Goal: Information Seeking & Learning: Learn about a topic

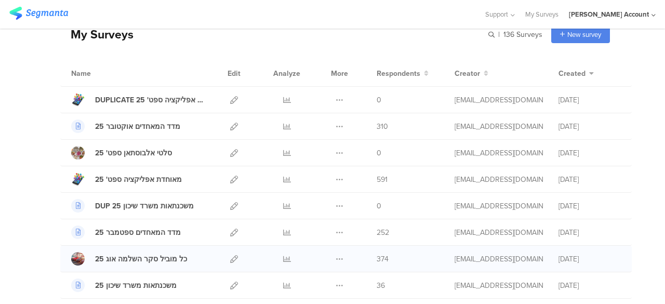
scroll to position [104, 0]
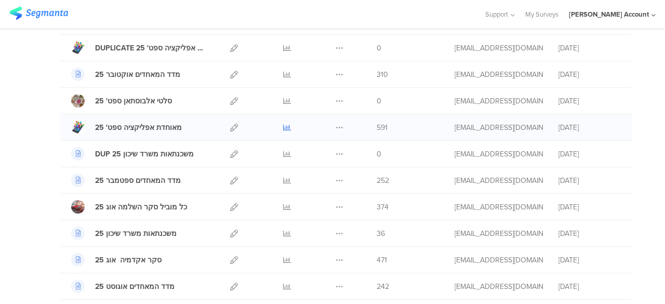
click at [283, 127] on icon at bounding box center [287, 128] width 8 height 8
click at [283, 128] on icon at bounding box center [287, 128] width 8 height 8
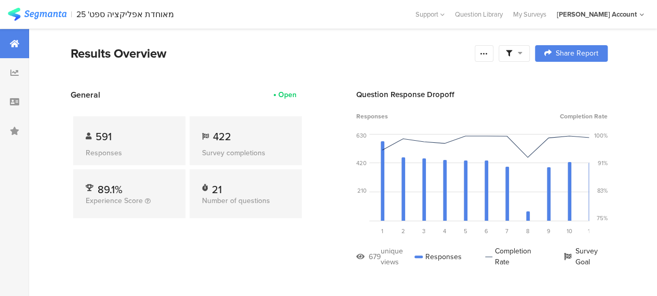
click at [522, 55] on icon at bounding box center [520, 52] width 5 height 7
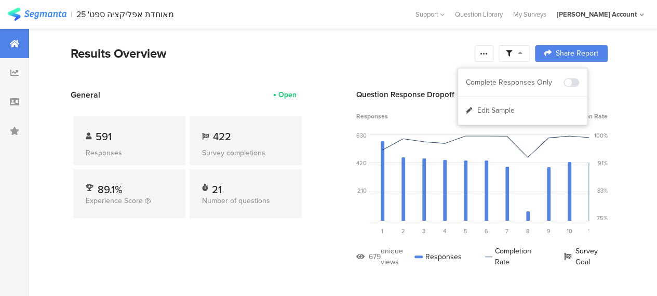
click at [530, 75] on div "Complete Responses Only" at bounding box center [522, 83] width 129 height 28
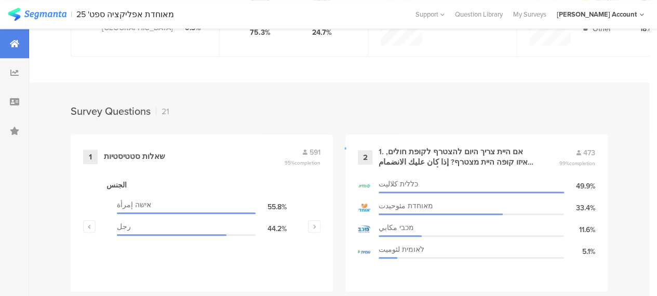
scroll to position [415, 0]
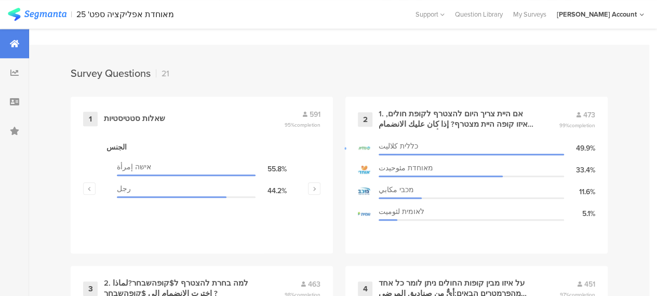
click at [496, 121] on div at bounding box center [328, 148] width 657 height 296
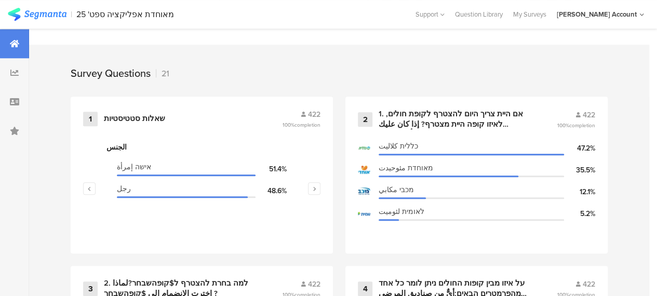
click at [496, 121] on div "1. אם היית צריך היום להצטרף לקופת חולים, לאיזו קופה היית מצטרף? إذا كان عليك ال…" at bounding box center [455, 119] width 153 height 20
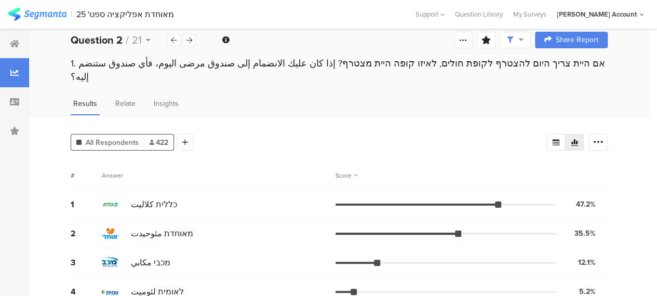
scroll to position [16, 0]
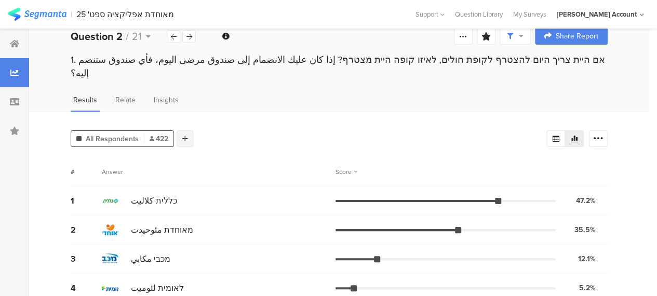
click at [187, 135] on icon at bounding box center [185, 138] width 6 height 7
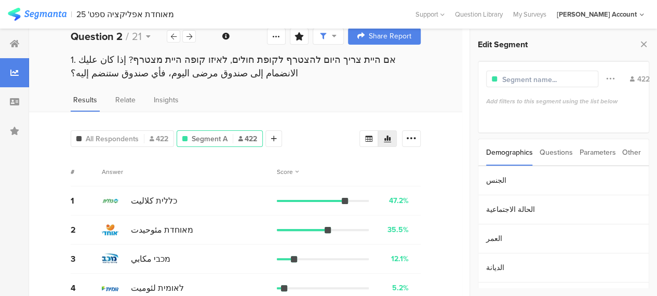
click at [626, 152] on div "Other" at bounding box center [631, 152] width 19 height 26
click at [504, 179] on section "Time Range" at bounding box center [563, 180] width 170 height 29
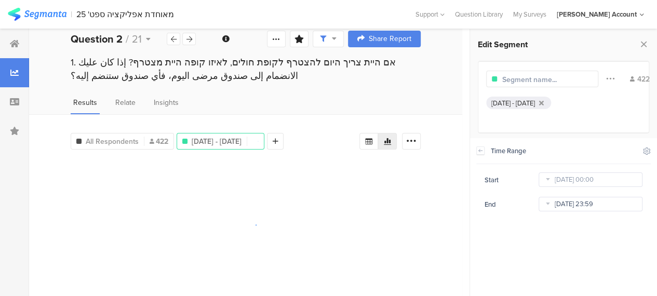
scroll to position [16, 0]
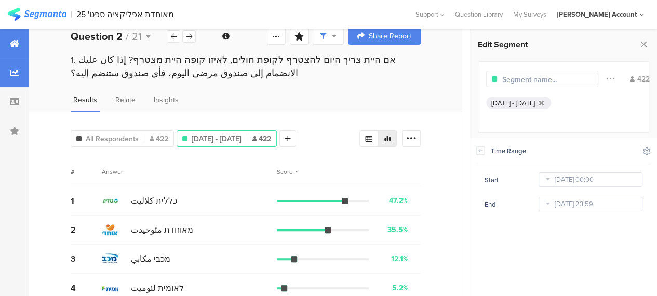
click at [14, 42] on icon at bounding box center [14, 43] width 9 height 8
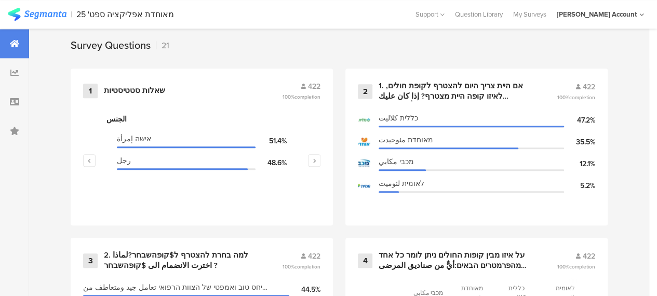
scroll to position [467, 0]
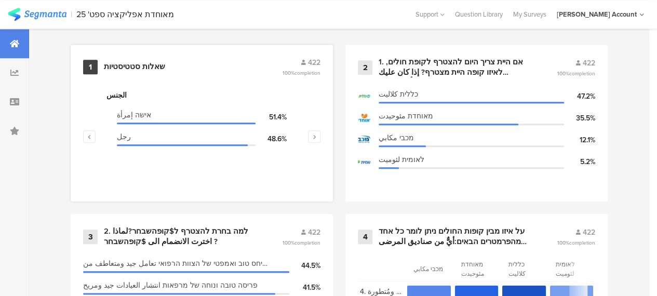
click at [151, 72] on div "שאלות סטטיסטיות" at bounding box center [134, 67] width 61 height 10
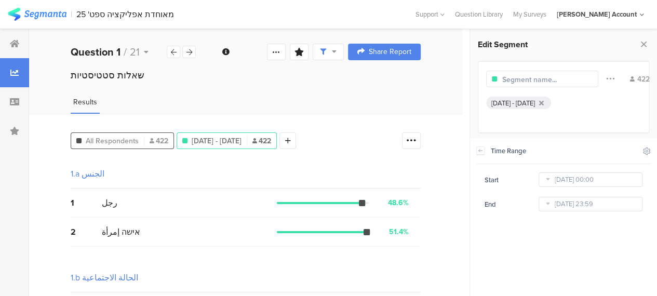
click at [137, 138] on span "All Respondents" at bounding box center [112, 141] width 53 height 11
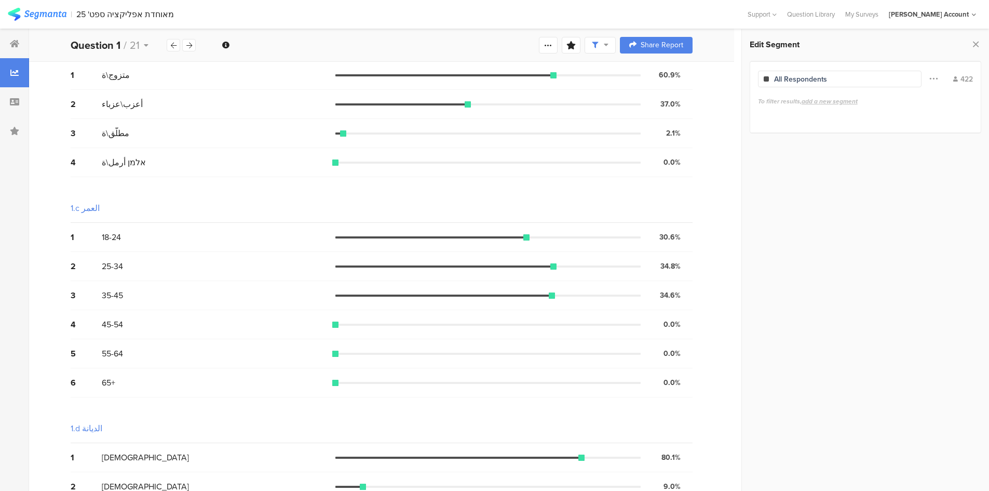
scroll to position [260, 0]
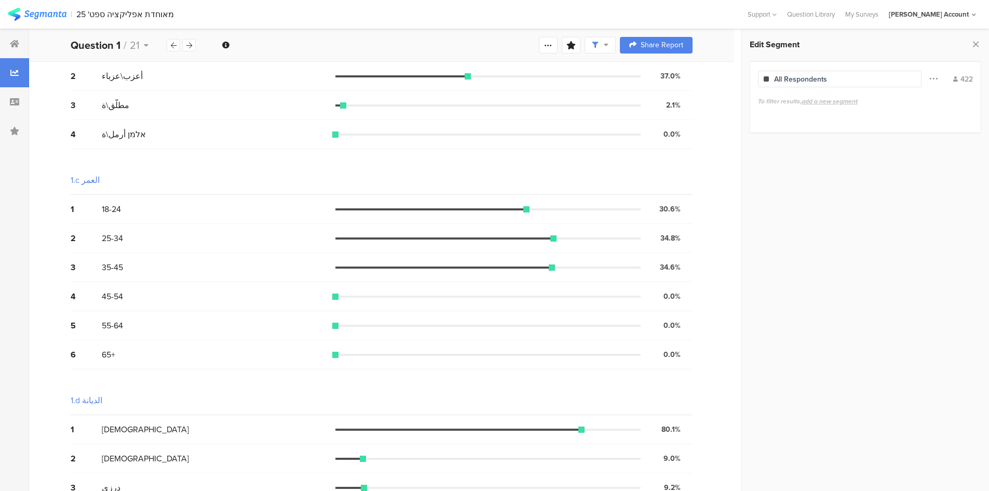
click at [373, 295] on div at bounding box center [487, 296] width 305 height 2
click at [195, 296] on div "45-54" at bounding box center [219, 296] width 234 height 12
click at [225, 270] on div "35-45" at bounding box center [219, 267] width 234 height 12
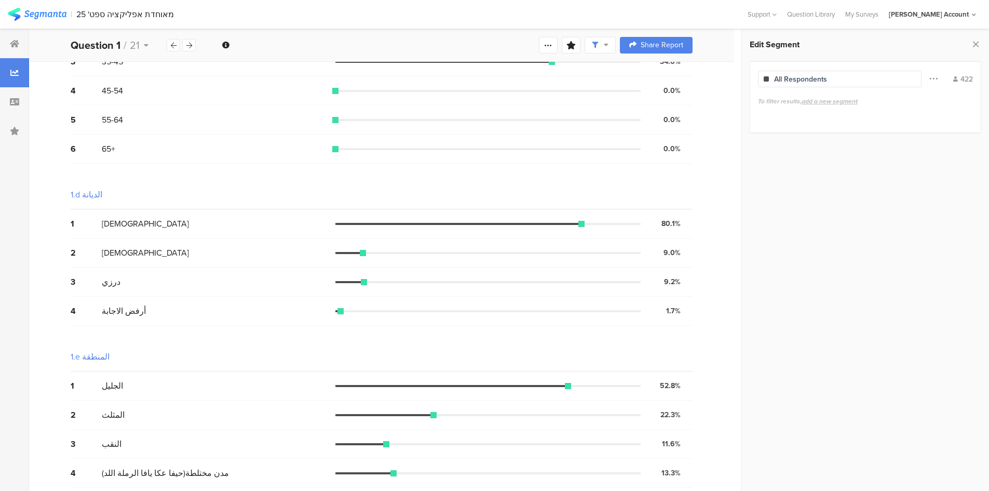
scroll to position [469, 0]
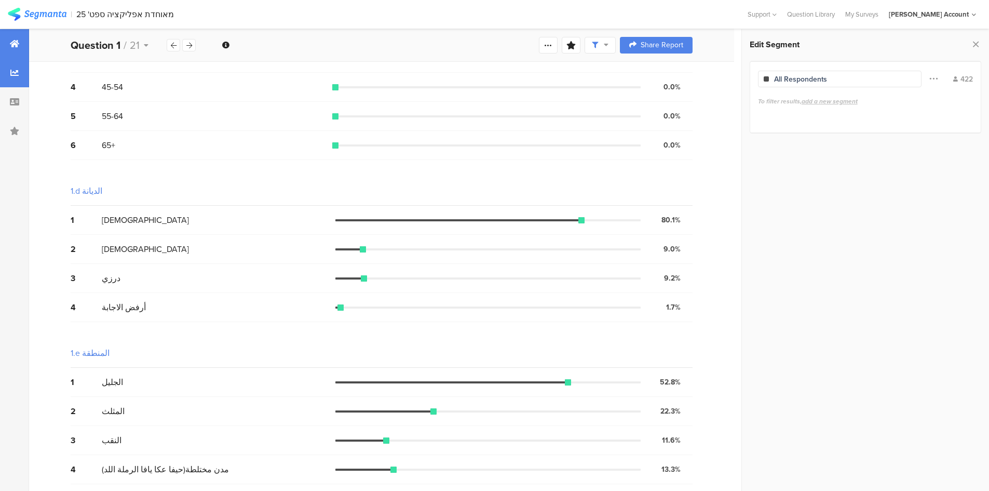
click at [25, 44] on div at bounding box center [14, 43] width 29 height 29
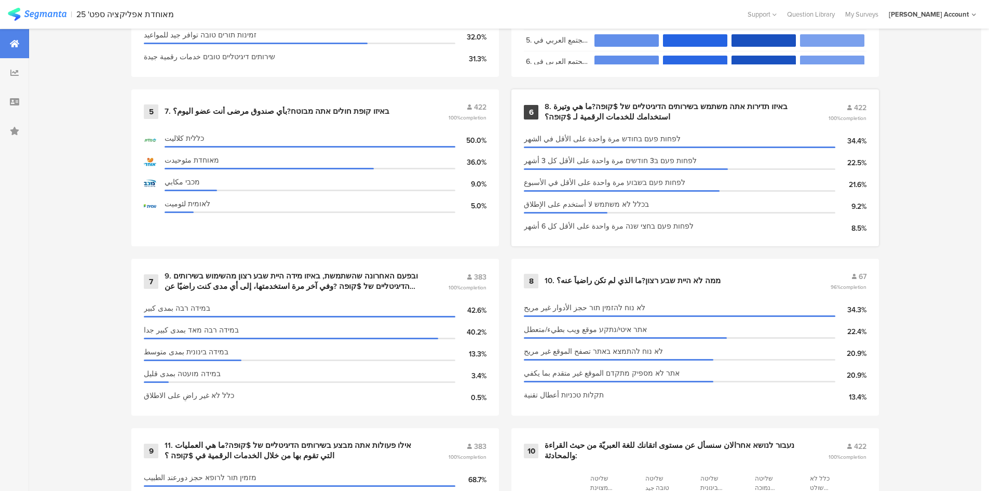
scroll to position [727, 0]
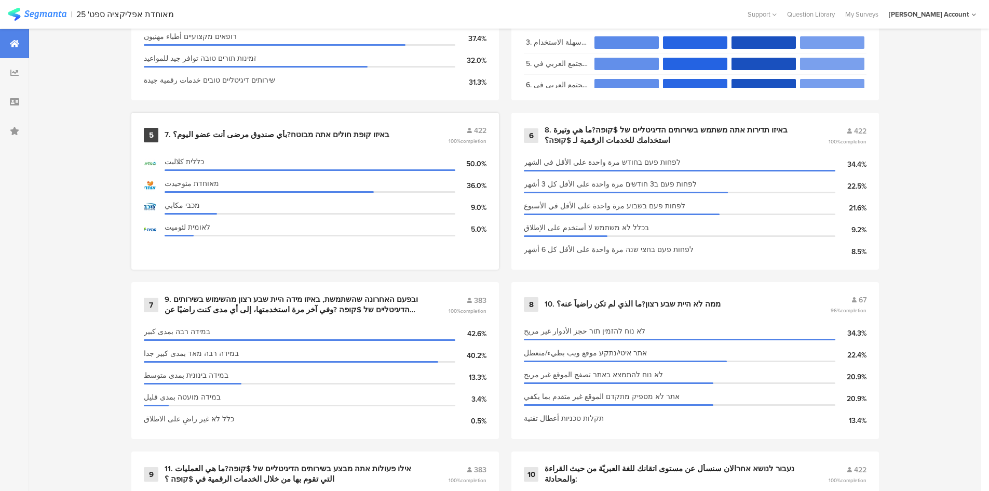
click at [295, 136] on div "7. באיזו קופת חולים אתה מבוטח?بأي صندوق مرضى أنت عضو اليوم؟" at bounding box center [277, 135] width 225 height 10
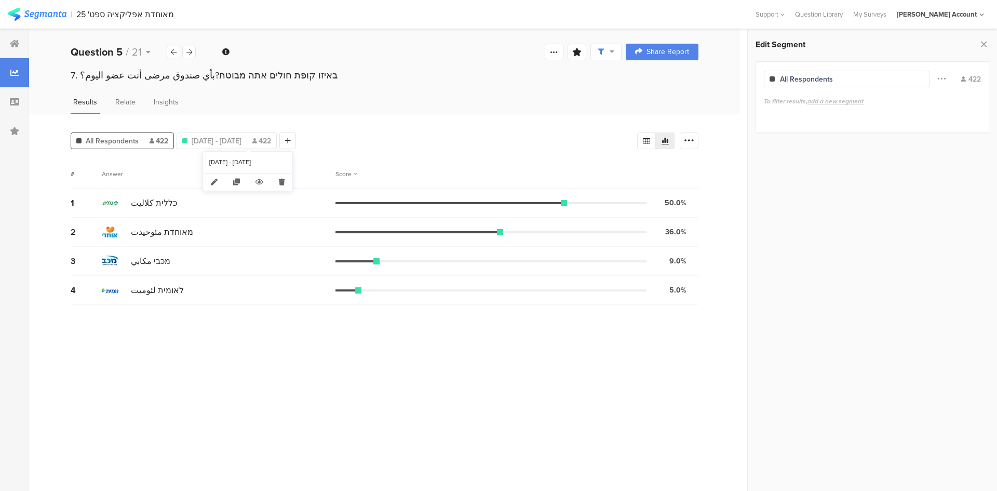
click at [276, 136] on div "[DATE] - [DATE] 422" at bounding box center [226, 141] width 99 height 11
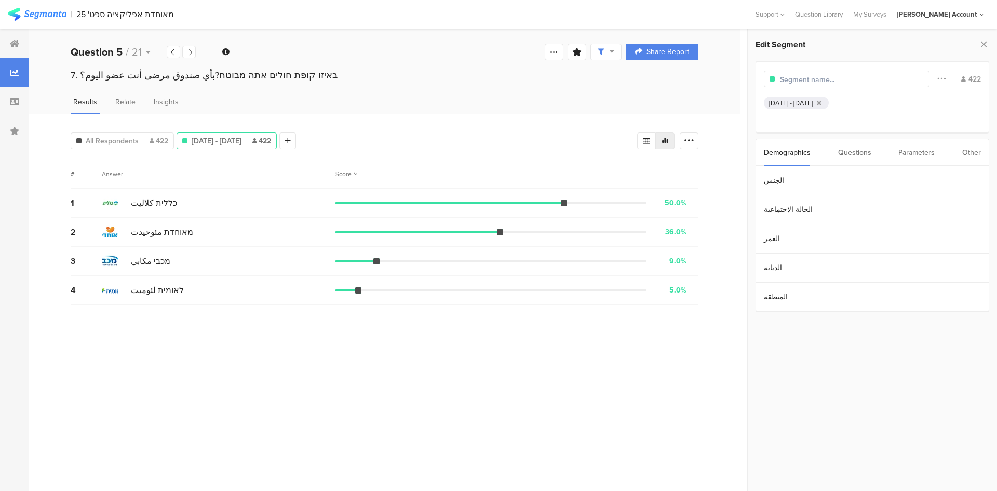
click at [975, 150] on div "Other" at bounding box center [971, 152] width 19 height 26
click at [790, 182] on section "Time Range" at bounding box center [872, 180] width 233 height 29
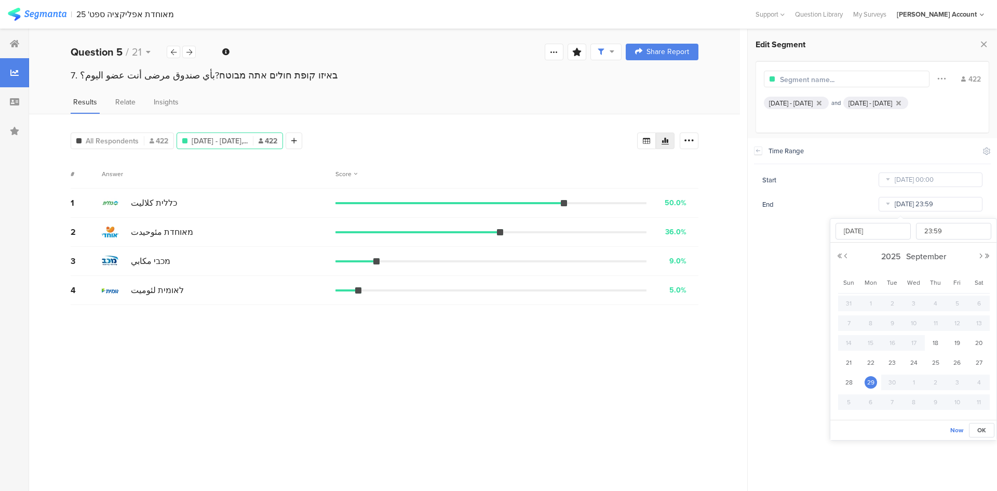
click at [898, 205] on input "[DATE] 23:59" at bounding box center [931, 204] width 104 height 15
click at [866, 360] on span "22" at bounding box center [870, 362] width 12 height 12
type input "[DATE] 23:59"
type input "[DATE]"
click at [286, 340] on section "# Answer Score 1 כללית كلاليت 65.5% 205 votes 2 מאוחדת مئوحيدت 16.0% 50 votes 3…" at bounding box center [385, 320] width 628 height 323
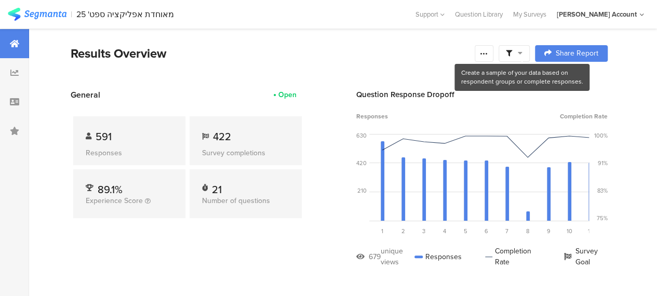
drag, startPoint x: 539, startPoint y: 51, endPoint x: 532, endPoint y: 52, distance: 6.8
click at [538, 51] on div "Results Overview Confidence Level 95 % Preview survey Edit survey Export Result…" at bounding box center [339, 53] width 537 height 19
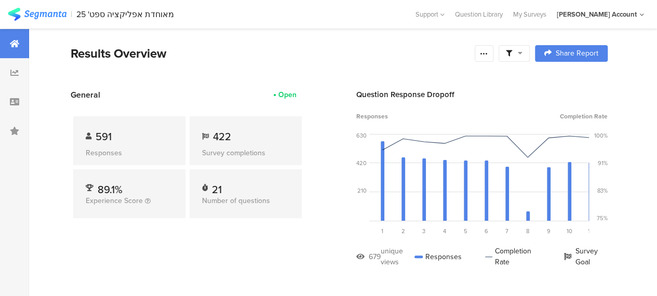
click at [530, 53] on div at bounding box center [513, 53] width 31 height 17
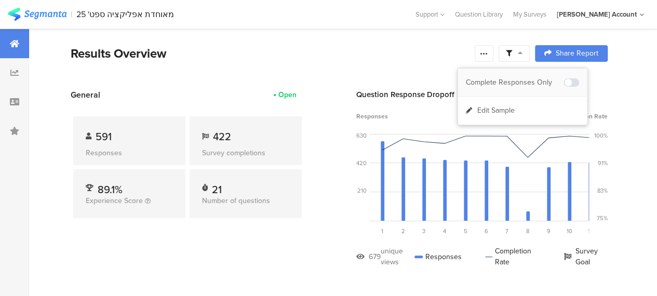
click at [529, 80] on div "Complete Responses Only" at bounding box center [515, 82] width 98 height 10
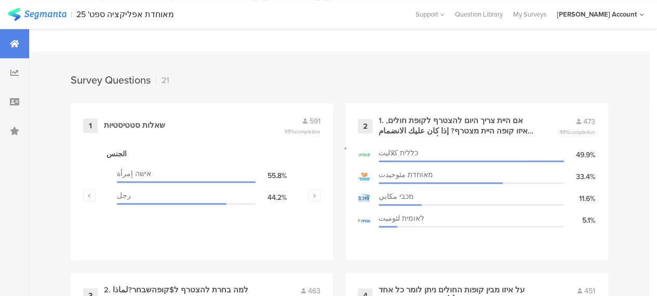
scroll to position [467, 0]
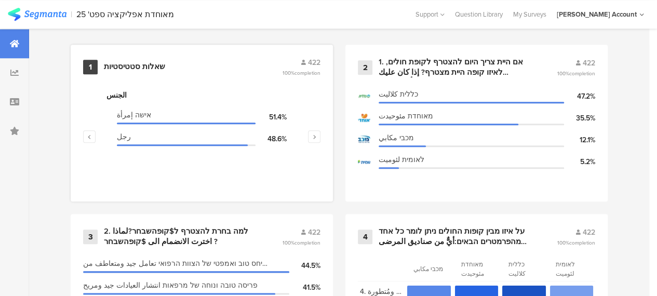
click at [143, 71] on div "שאלות סטטיסטיות" at bounding box center [134, 67] width 61 height 10
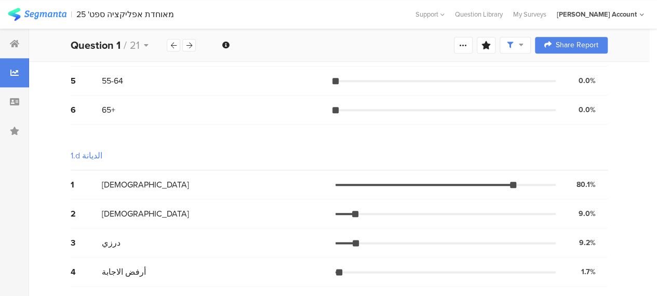
scroll to position [404, 0]
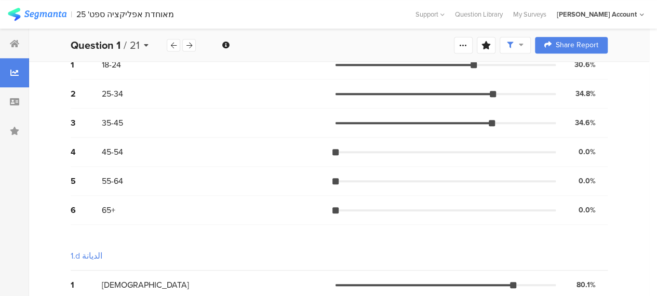
click at [145, 46] on icon at bounding box center [146, 45] width 5 height 7
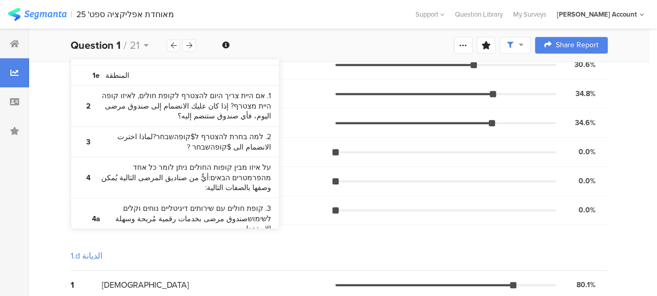
scroll to position [0, 0]
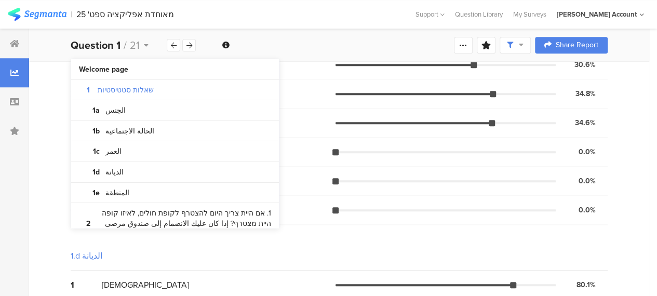
click at [299, 192] on div "5 55-64 0.0% 0 votes" at bounding box center [339, 181] width 537 height 29
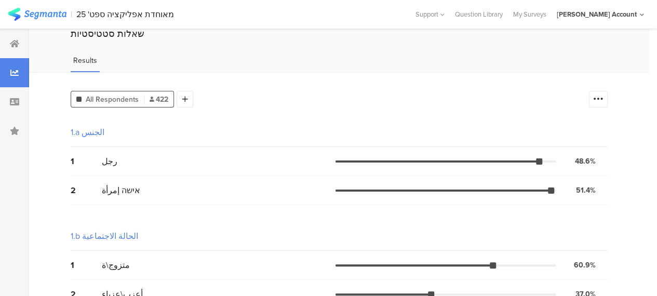
scroll to position [40, 0]
click at [8, 40] on div at bounding box center [14, 43] width 29 height 29
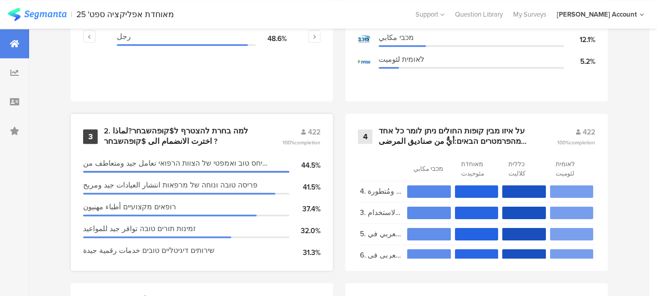
scroll to position [571, 0]
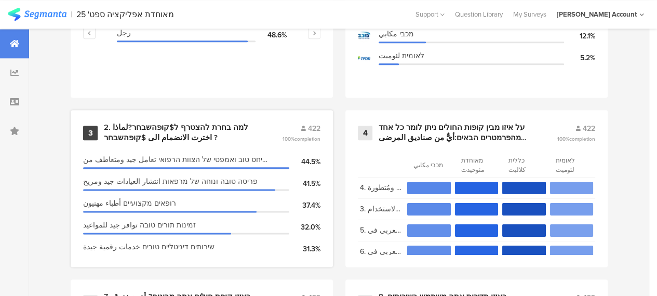
click at [211, 132] on div "2. למה בחרת להצטרף ל$קופהשבחר?لماذا اخترت الانضمام الى $קופהשבחר ?" at bounding box center [180, 133] width 153 height 20
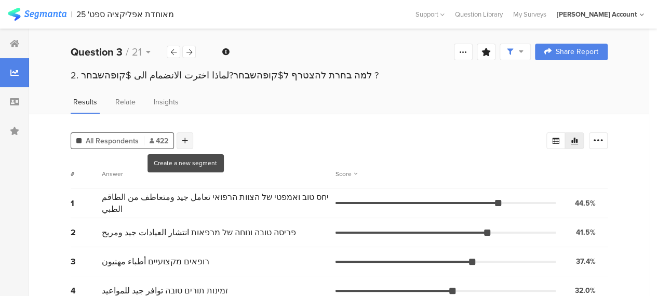
click at [184, 138] on icon at bounding box center [185, 140] width 6 height 7
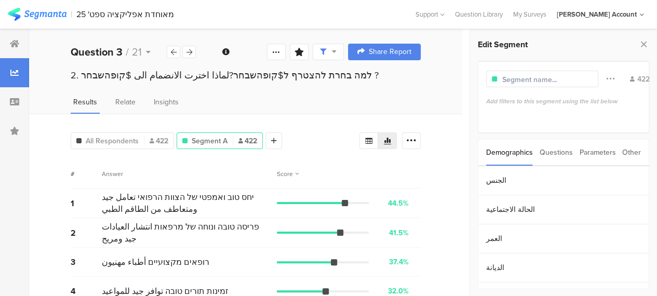
click at [562, 153] on div "Questions" at bounding box center [555, 152] width 33 height 26
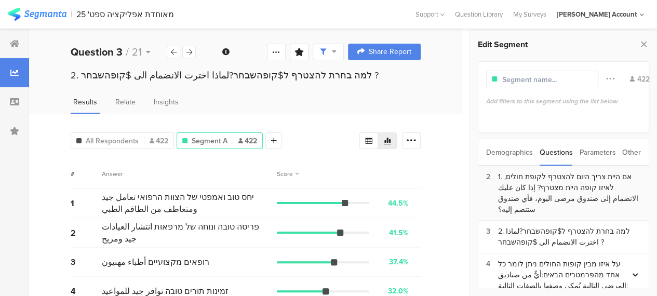
click at [537, 176] on div "1. אם היית צריך היום להצטרף לקופת חולים, לאיזו קופה היית מצטרף? إذا كان عليك ال…" at bounding box center [569, 193] width 143 height 44
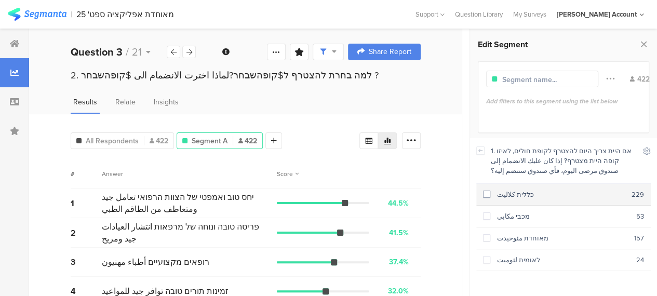
click at [487, 194] on span at bounding box center [486, 194] width 7 height 7
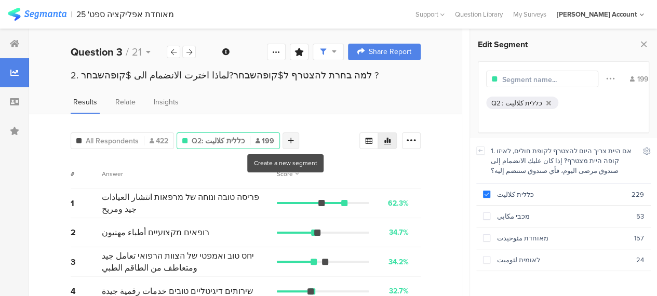
click at [288, 141] on icon at bounding box center [291, 140] width 6 height 7
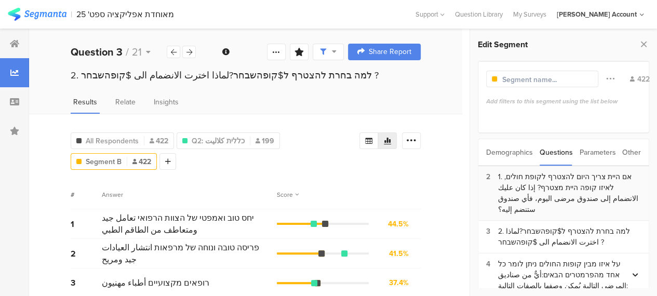
click at [525, 184] on div "1. אם היית צריך היום להצטרף לקופת חולים, לאיזו קופה היית מצטרף? إذا كان عليك ال…" at bounding box center [569, 193] width 143 height 44
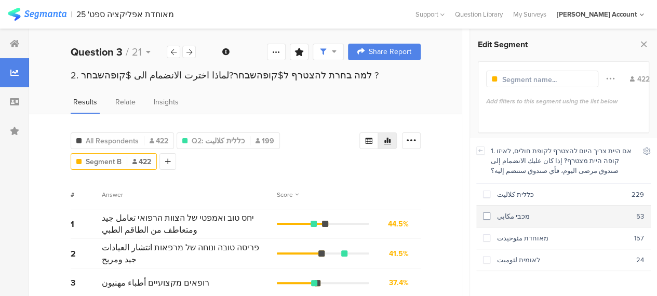
click at [487, 215] on span at bounding box center [486, 215] width 7 height 7
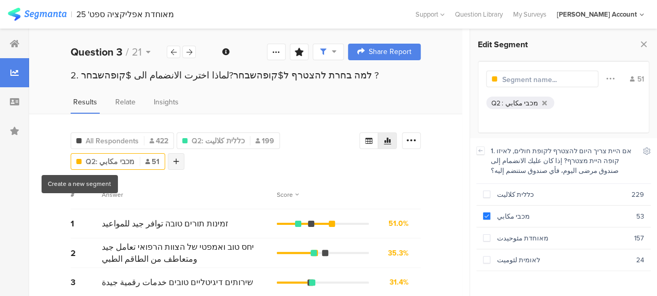
click at [168, 161] on div at bounding box center [176, 161] width 17 height 17
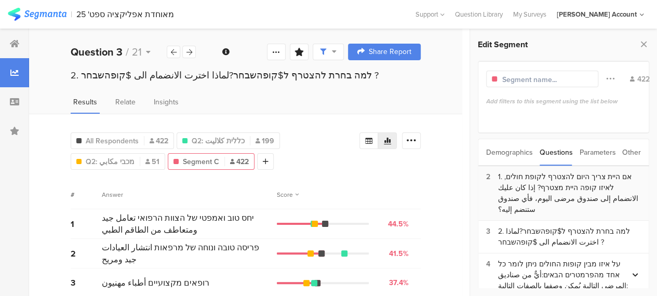
click at [521, 181] on div "1. אם היית צריך היום להצטרף לקופת חולים, לאיזו קופה היית מצטרף? إذا كان عليك ال…" at bounding box center [569, 193] width 143 height 44
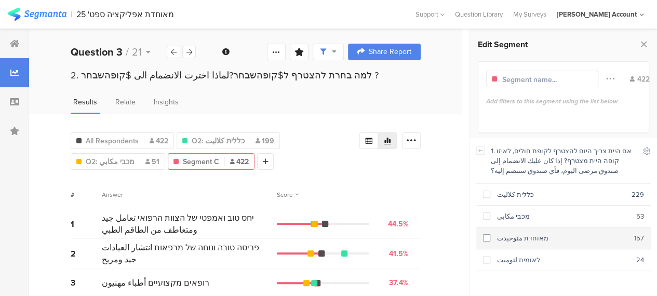
click at [486, 237] on span at bounding box center [486, 237] width 7 height 7
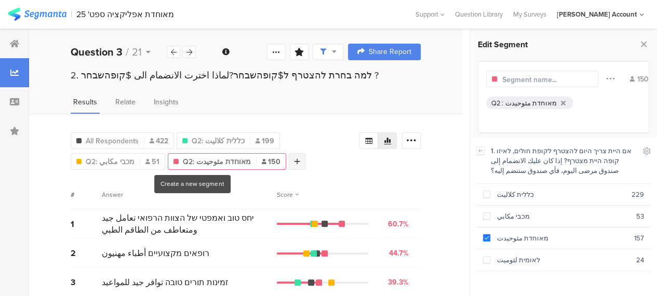
click at [294, 159] on icon at bounding box center [297, 161] width 6 height 7
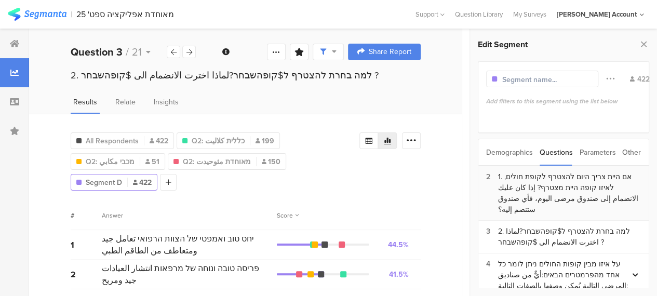
click at [520, 186] on div "1. אם היית צריך היום להצטרף לקופת חולים, לאיזו קופה היית מצטרף? إذا كان عليك ال…" at bounding box center [569, 193] width 143 height 44
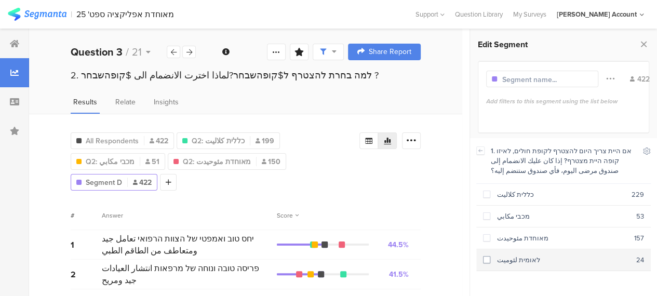
click at [487, 256] on span at bounding box center [486, 259] width 7 height 7
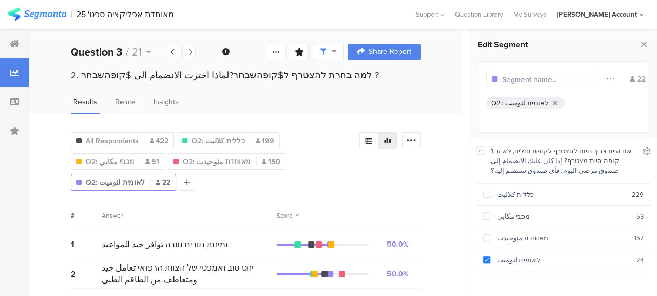
click at [351, 164] on div "All Respondents 422 Q2: כללית كلاليت 199 Q2: מכבי مكابي 51 Q2: מאוחדת مئوحيدت 1…" at bounding box center [215, 159] width 289 height 62
click at [361, 175] on div "All Respondents 422 Q2: כללית كلاليت 199 Q2: מכבי مكابي 51 Q2: מאוחדת مئوحيدت 1…" at bounding box center [245, 264] width 433 height 300
click at [373, 137] on icon at bounding box center [368, 141] width 8 height 8
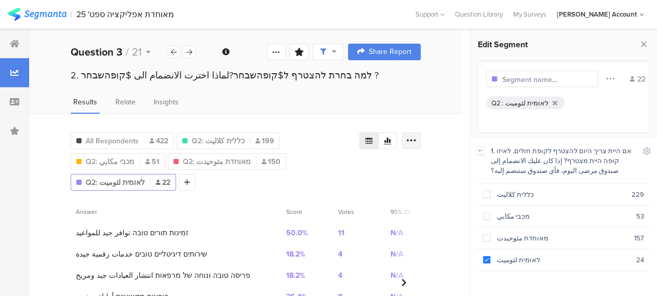
click at [415, 138] on icon at bounding box center [411, 141] width 10 height 10
click at [327, 169] on span "Export as Excel" at bounding box center [318, 170] width 49 height 10
click at [126, 139] on span "All Respondents" at bounding box center [112, 141] width 53 height 11
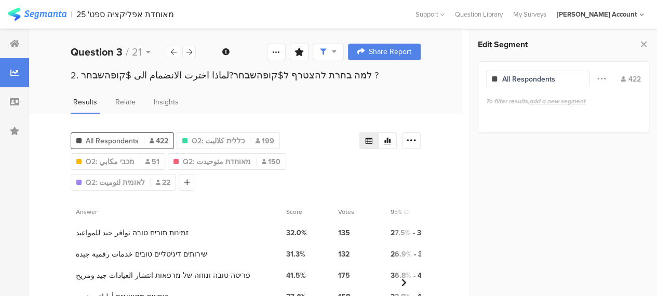
scroll to position [52, 0]
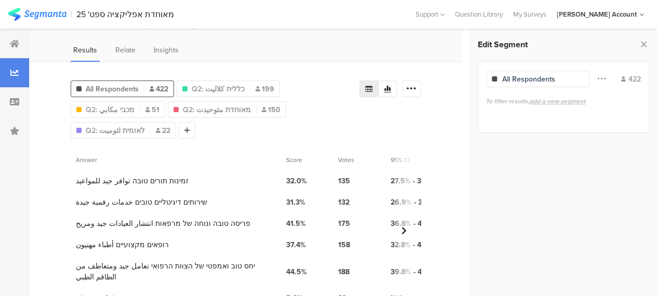
click at [404, 84] on section at bounding box center [389, 88] width 61 height 17
click at [391, 85] on icon at bounding box center [387, 89] width 8 height 8
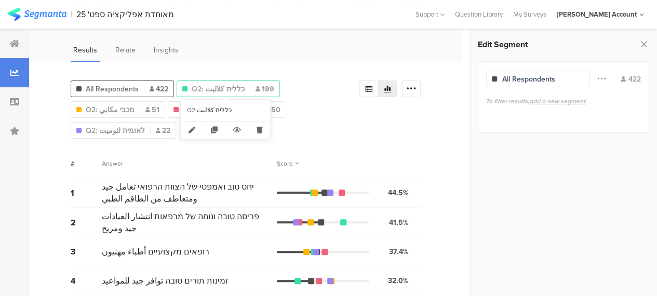
click at [223, 88] on span "Q2: כללית كلاليت" at bounding box center [218, 89] width 53 height 11
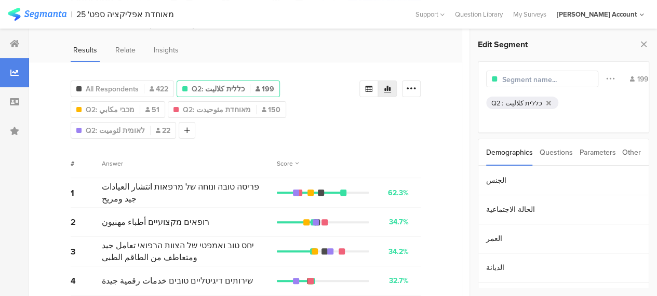
click at [524, 97] on div "Q2 : כללית كلاليت" at bounding box center [522, 103] width 72 height 12
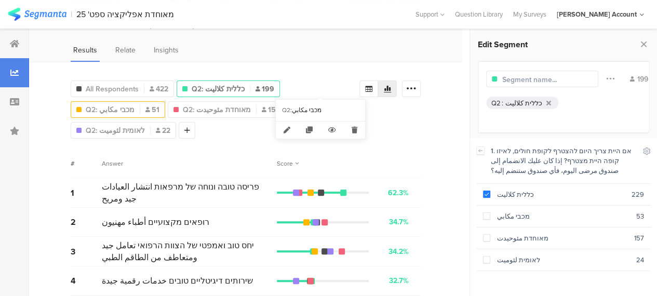
click at [134, 104] on span "Q2: מכבי مكابي" at bounding box center [110, 109] width 49 height 11
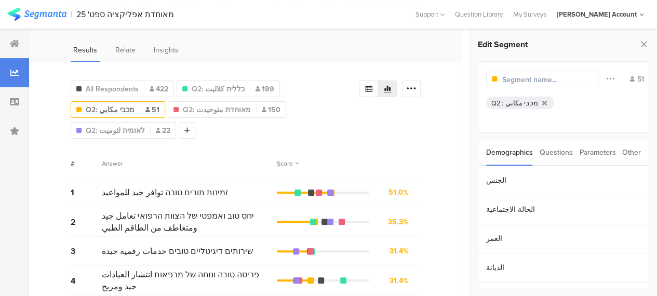
click at [522, 102] on div "מכבי مكابي" at bounding box center [521, 103] width 33 height 10
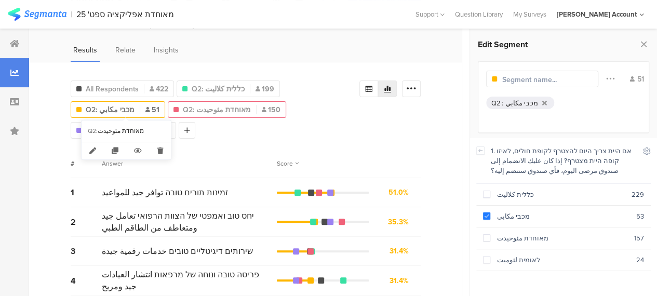
click at [183, 105] on span "Q2: מאוחדת مئوحيدت" at bounding box center [217, 109] width 68 height 11
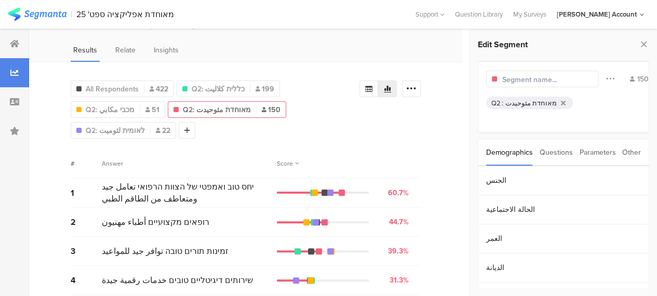
click at [535, 102] on div "מאוחדת مئوحيدت" at bounding box center [530, 103] width 51 height 10
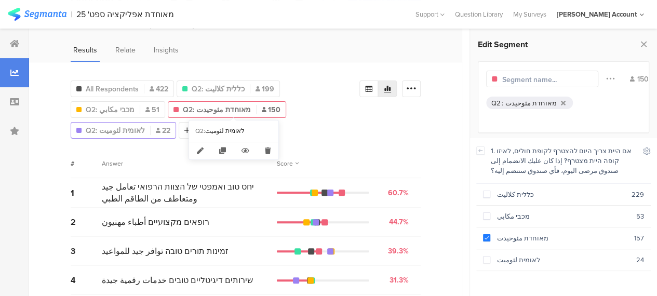
click at [145, 125] on span "Q2: לאומית لئوميت" at bounding box center [115, 130] width 59 height 11
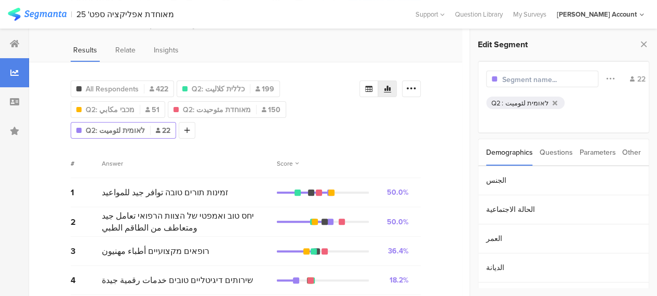
click at [513, 100] on div "לאומית لئوميت" at bounding box center [526, 103] width 43 height 10
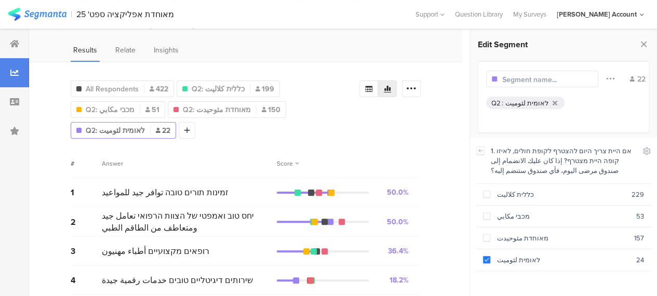
click at [420, 117] on div "All Respondents 422 Q2: כללית كلاليت 199 Q2: מכבי مكابي 51 Q2: מאוחדת مئوحيدت 1…" at bounding box center [245, 212] width 433 height 300
click at [12, 42] on icon at bounding box center [14, 43] width 9 height 8
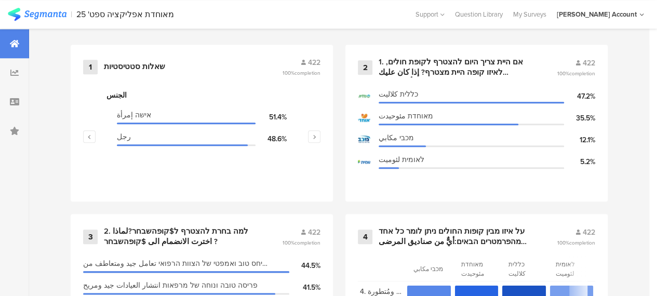
scroll to position [571, 0]
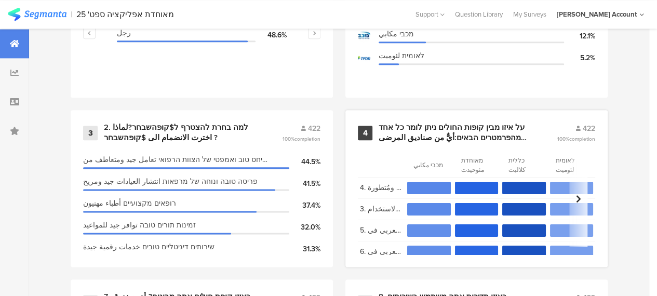
click at [403, 137] on div "על איזו מבין קופות החולים ניתן לומר כל אחד מהפרמטרים הבאים:أيٌّ من صناديق المرض…" at bounding box center [455, 133] width 153 height 20
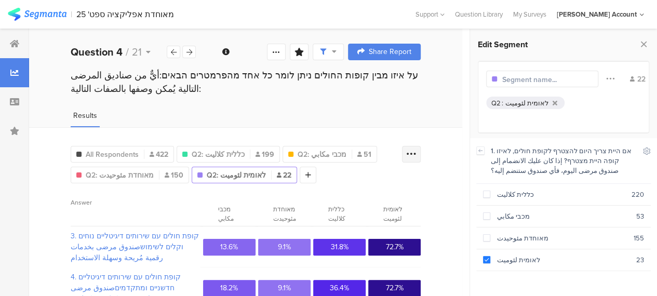
click at [415, 153] on icon at bounding box center [411, 154] width 10 height 10
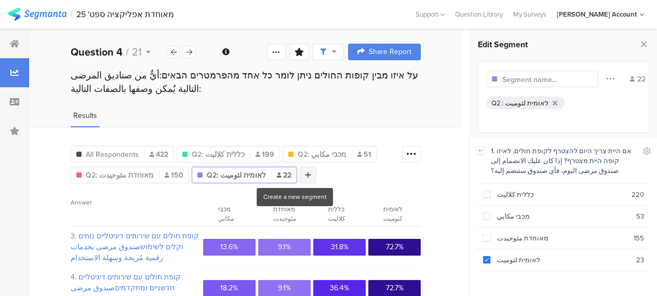
click at [300, 171] on div at bounding box center [308, 175] width 17 height 17
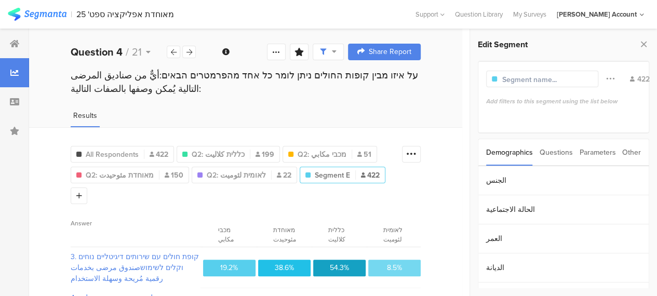
click at [631, 151] on div "Other" at bounding box center [631, 152] width 19 height 26
click at [523, 179] on section "Time Range" at bounding box center [563, 180] width 170 height 29
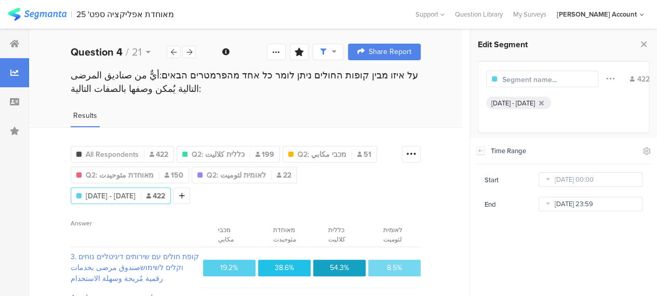
click at [583, 206] on input "[DATE] 23:59" at bounding box center [590, 204] width 104 height 15
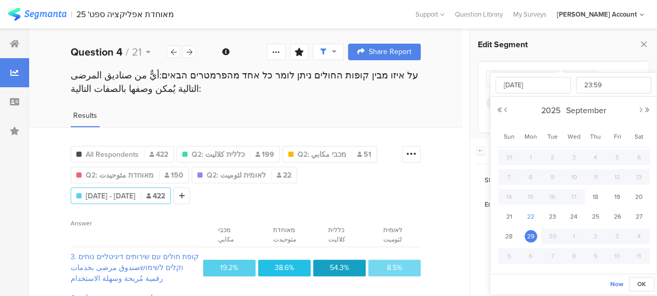
click at [530, 215] on span "22" at bounding box center [530, 216] width 12 height 12
type input "[DATE] 23:59"
type input "[DATE]"
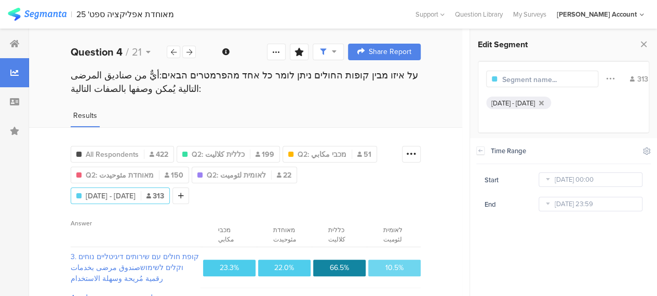
click at [528, 75] on input "text" at bounding box center [547, 79] width 90 height 11
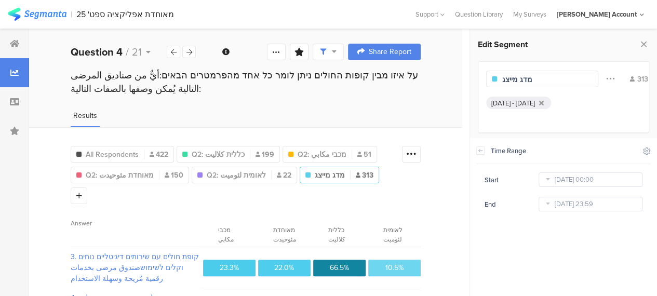
click at [519, 83] on input "מדג מייצג" at bounding box center [547, 79] width 90 height 11
type input "מדגם מייצג"
click at [526, 123] on div "[DATE] - [DATE]" at bounding box center [563, 111] width 155 height 29
click at [130, 214] on section "Answer" at bounding box center [136, 230] width 130 height 32
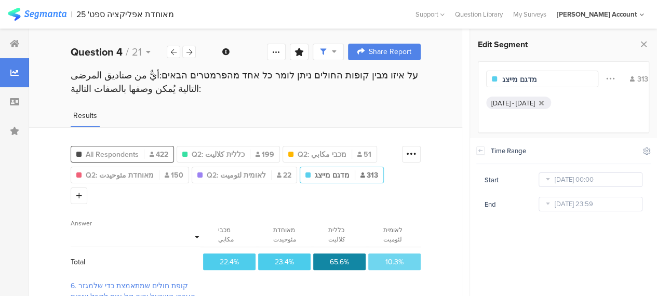
click at [132, 152] on span "All Respondents" at bounding box center [112, 154] width 53 height 11
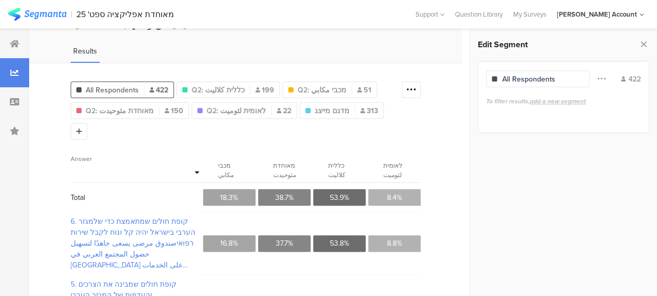
scroll to position [52, 0]
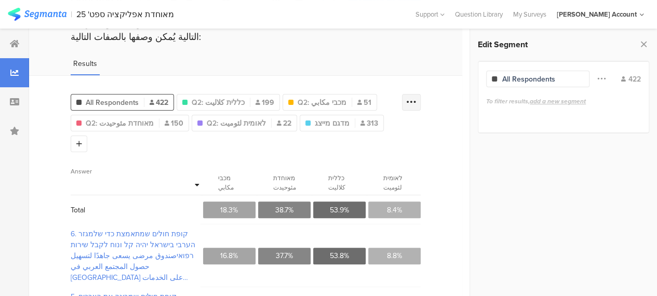
click at [416, 102] on icon at bounding box center [411, 102] width 10 height 10
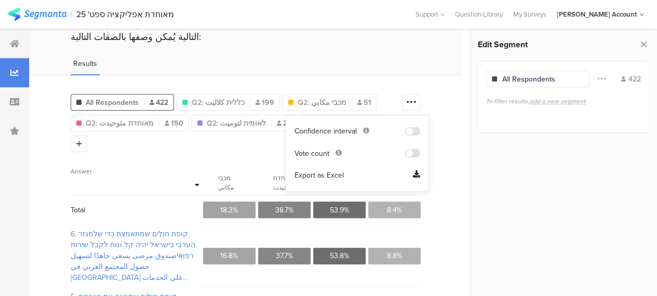
click at [334, 173] on span "Export as Excel" at bounding box center [318, 175] width 49 height 10
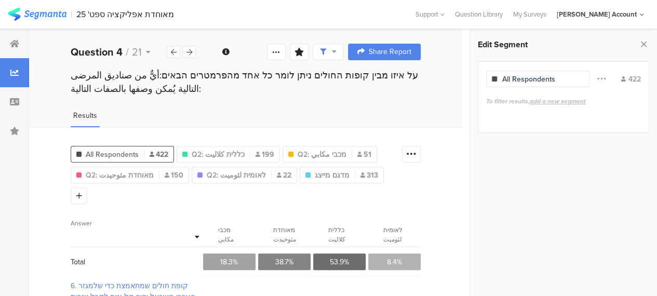
scroll to position [0, 0]
click at [320, 173] on span "מדגם מייצג" at bounding box center [332, 175] width 35 height 11
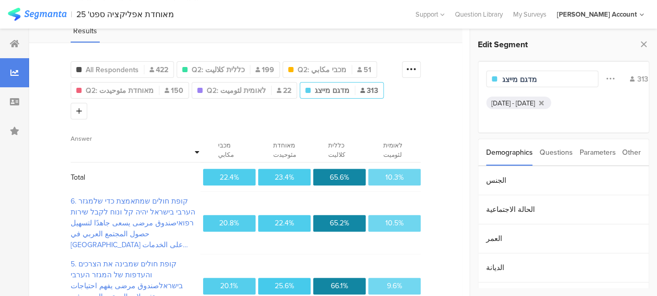
scroll to position [144, 0]
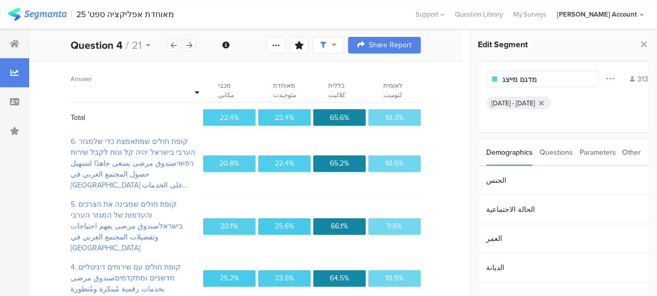
click at [415, 155] on div "6. קופת חולים שמתאמצת כדי שלמגזר הערבי בישראל יהיה קל ונוח לקבל שירות רפואיصندو…" at bounding box center [246, 163] width 350 height 63
click at [195, 159] on div "6. קופת חולים שמתאמצת כדי שלמגזר הערבי בישראל יהיה קל ונוח לקבל שירות רפואיصندو…" at bounding box center [136, 163] width 130 height 63
